Goal: Task Accomplishment & Management: Complete application form

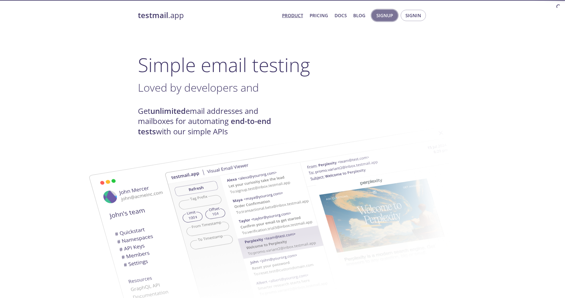
click at [389, 15] on span "Signup" at bounding box center [384, 16] width 17 height 8
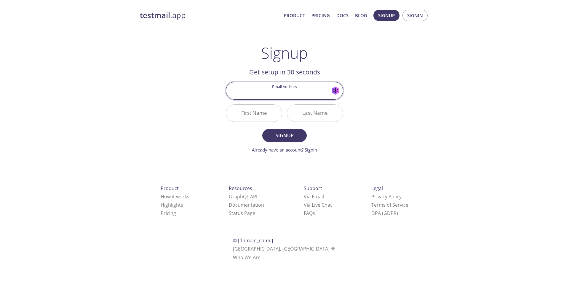
click at [278, 97] on input "Email Address" at bounding box center [284, 90] width 117 height 17
click at [322, 58] on div "Signup Get setup in 30 seconds Email Address Generate new mask First Name Last …" at bounding box center [284, 98] width 117 height 109
click at [288, 96] on input "Email Address" at bounding box center [284, 90] width 117 height 17
click at [281, 94] on input "Email Address" at bounding box center [284, 90] width 117 height 17
type input "[EMAIL_ADDRESS][DOMAIN_NAME]"
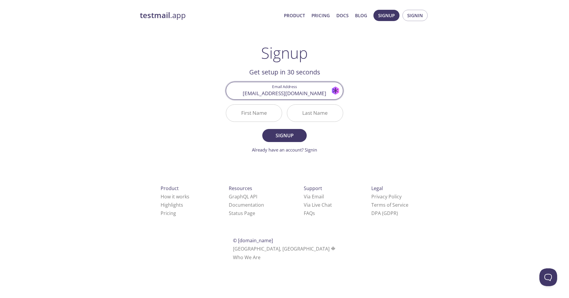
click at [258, 114] on input "First Name" at bounding box center [254, 113] width 56 height 17
type input "Thee"
click at [298, 118] on input "Last Name" at bounding box center [315, 113] width 56 height 17
type input "tee"
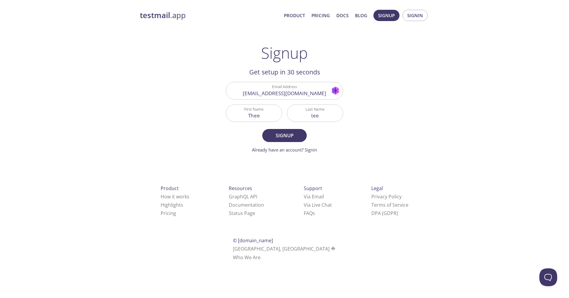
click at [317, 127] on form "Email Address [EMAIL_ADDRESS][DOMAIN_NAME] Generate new mask First Name Thee La…" at bounding box center [284, 117] width 117 height 71
click at [296, 135] on span "Signup" at bounding box center [284, 135] width 31 height 8
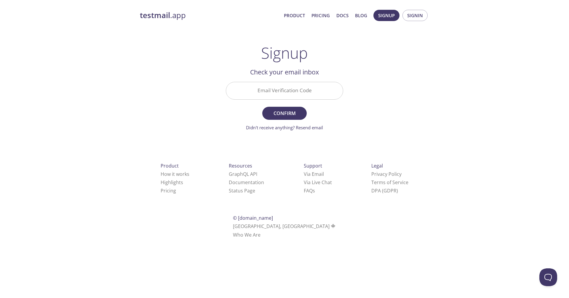
click at [296, 131] on div "testmail .app Product Pricing Docs Blog Signup Signin Signup Get setup in 30 se…" at bounding box center [284, 131] width 303 height 250
click at [294, 126] on link "Didn't receive anything? Resend email" at bounding box center [284, 127] width 77 height 6
click at [284, 89] on input "Email Verification Code" at bounding box center [284, 90] width 117 height 17
click at [298, 71] on h2 "Check your email inbox" at bounding box center [284, 72] width 117 height 10
click at [393, 14] on span "Signup" at bounding box center [386, 16] width 17 height 8
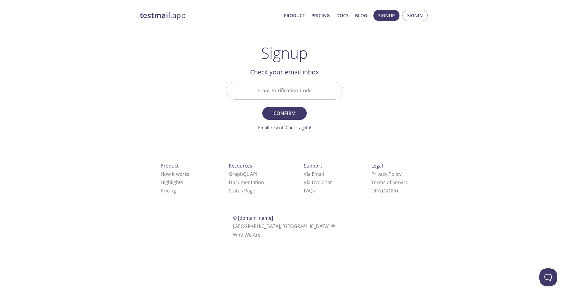
click at [308, 90] on input "Email Verification Code" at bounding box center [284, 90] width 117 height 17
click at [377, 37] on div "testmail .app Product Pricing Docs Blog Signup Signin Signup Get setup in 30 se…" at bounding box center [284, 131] width 303 height 250
click at [170, 20] on link "testmail .app" at bounding box center [209, 15] width 139 height 10
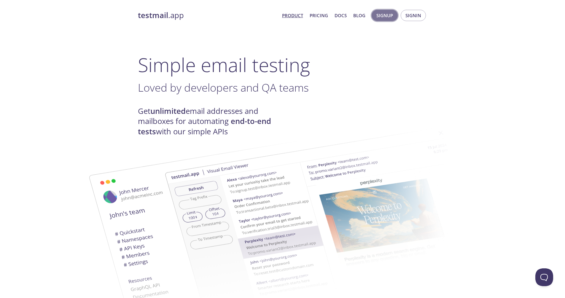
click at [377, 16] on span "Signup" at bounding box center [384, 16] width 17 height 8
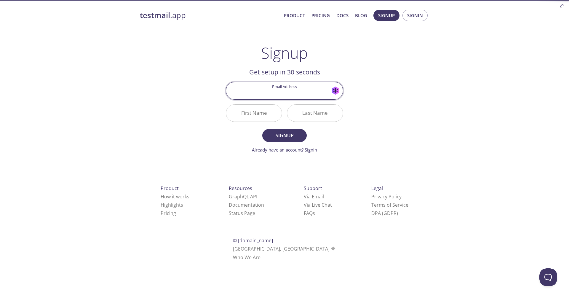
click at [292, 88] on input "Email Address" at bounding box center [284, 90] width 117 height 17
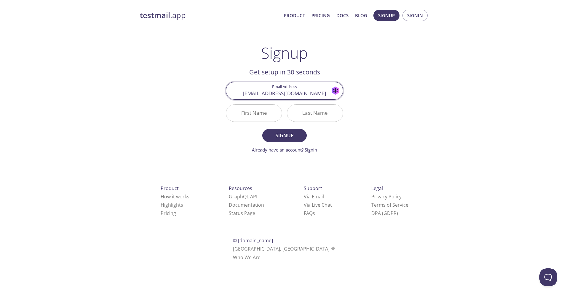
click at [279, 96] on input "[EMAIL_ADDRESS][DOMAIN_NAME]" at bounding box center [284, 90] width 117 height 17
type input "[EMAIL_ADDRESS][DOMAIN_NAME]"
click at [259, 116] on input "First Name" at bounding box center [254, 113] width 56 height 17
type input "Thee"
click at [295, 113] on input "Last Name" at bounding box center [315, 113] width 56 height 17
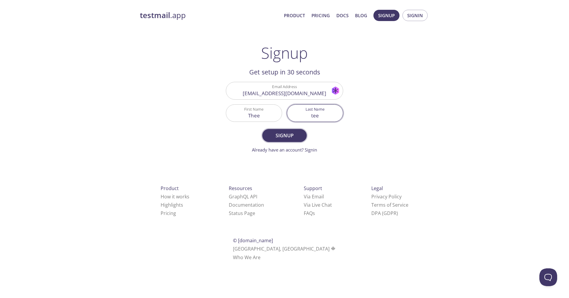
type input "tee"
click at [275, 132] on span "Signup" at bounding box center [284, 135] width 31 height 8
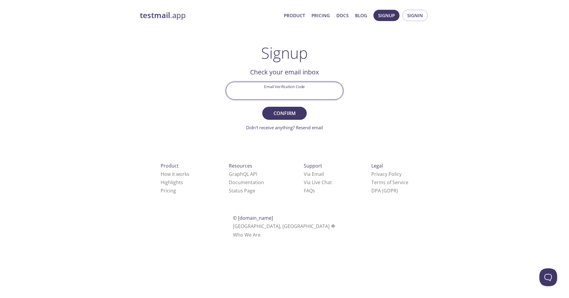
click at [261, 89] on input "Email Verification Code" at bounding box center [284, 90] width 117 height 17
paste input "9YYP154"
type input "9YYP154"
click at [274, 118] on button "Confirm" at bounding box center [284, 113] width 44 height 13
